Goal: Transaction & Acquisition: Purchase product/service

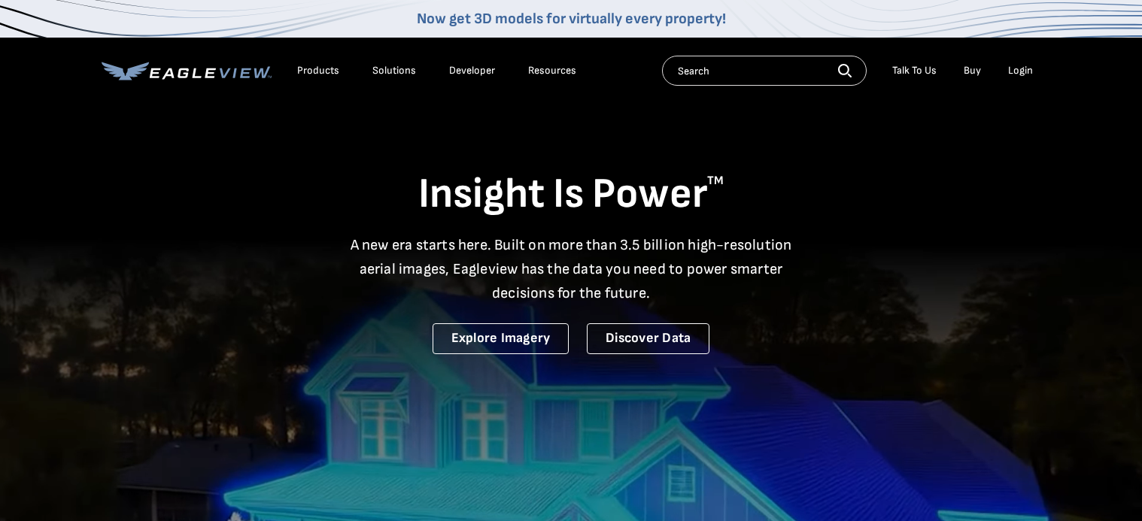
click at [1019, 71] on div "Login" at bounding box center [1020, 71] width 25 height 14
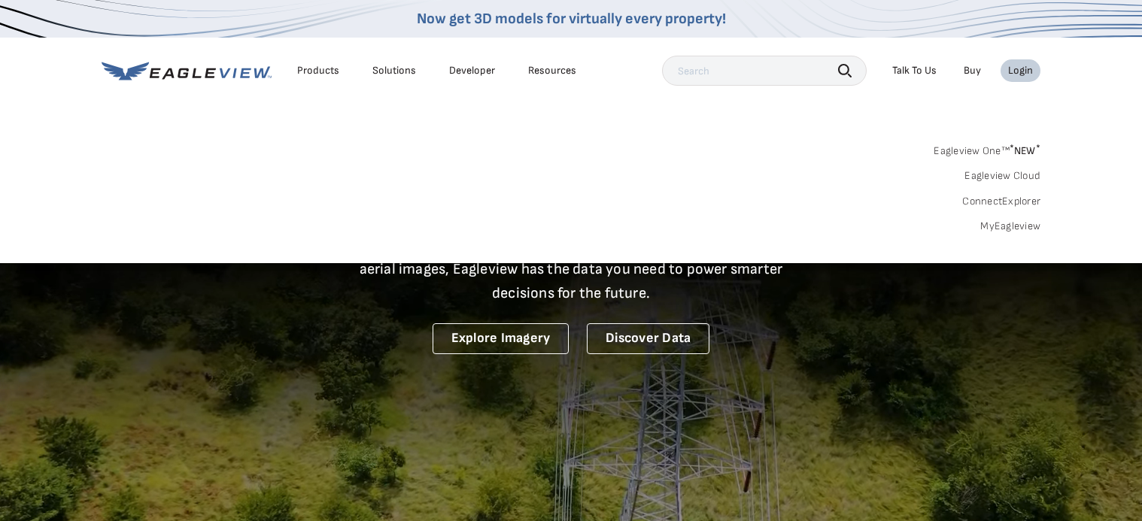
click at [1001, 234] on div "Search Products Our Product Areas Imagery 1-Inch GSD Aerial Imagery *" at bounding box center [571, 192] width 1142 height 141
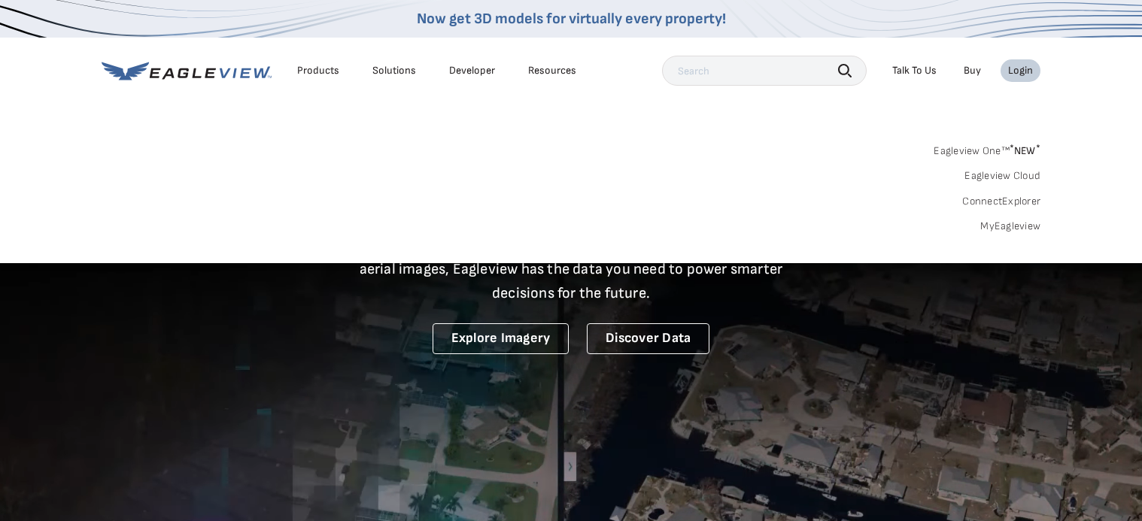
click at [1001, 229] on link "MyEagleview" at bounding box center [1010, 227] width 60 height 14
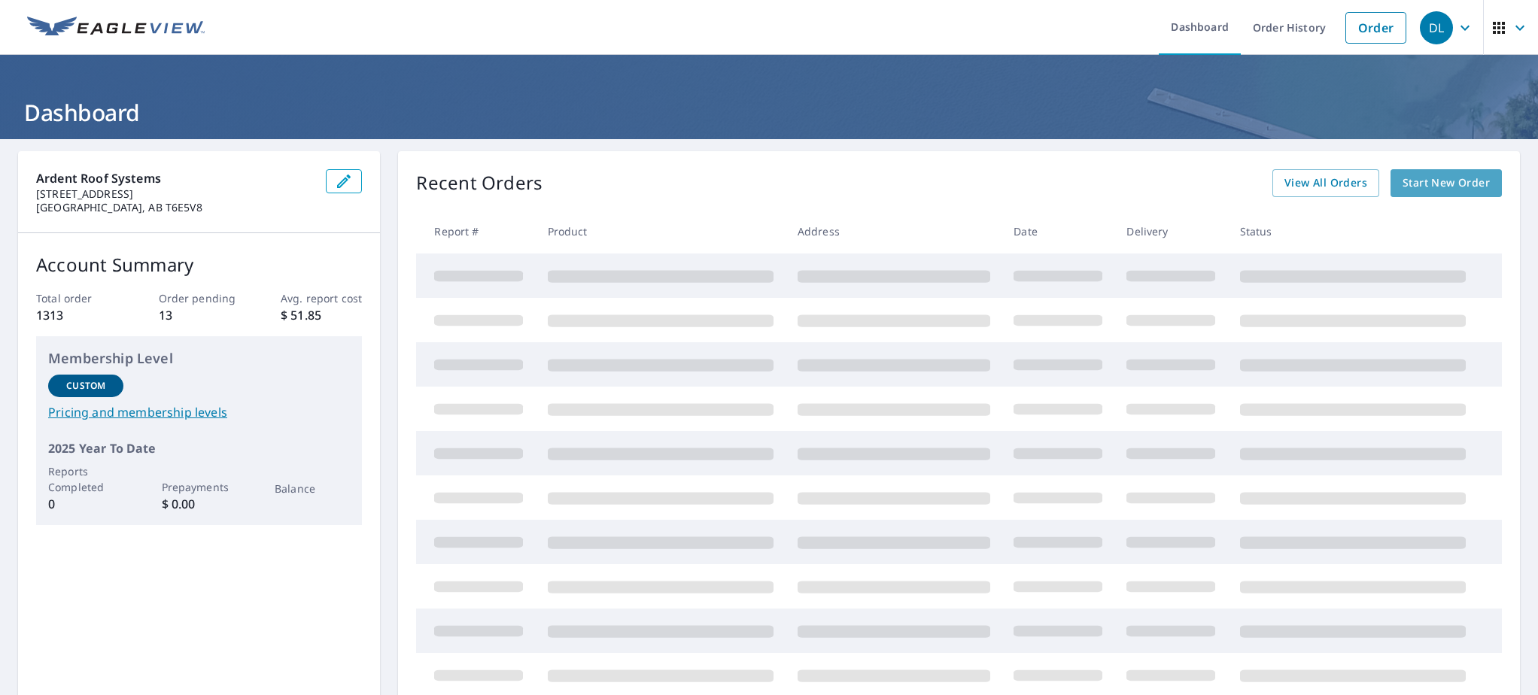
click at [1455, 178] on span "Start New Order" at bounding box center [1446, 183] width 87 height 19
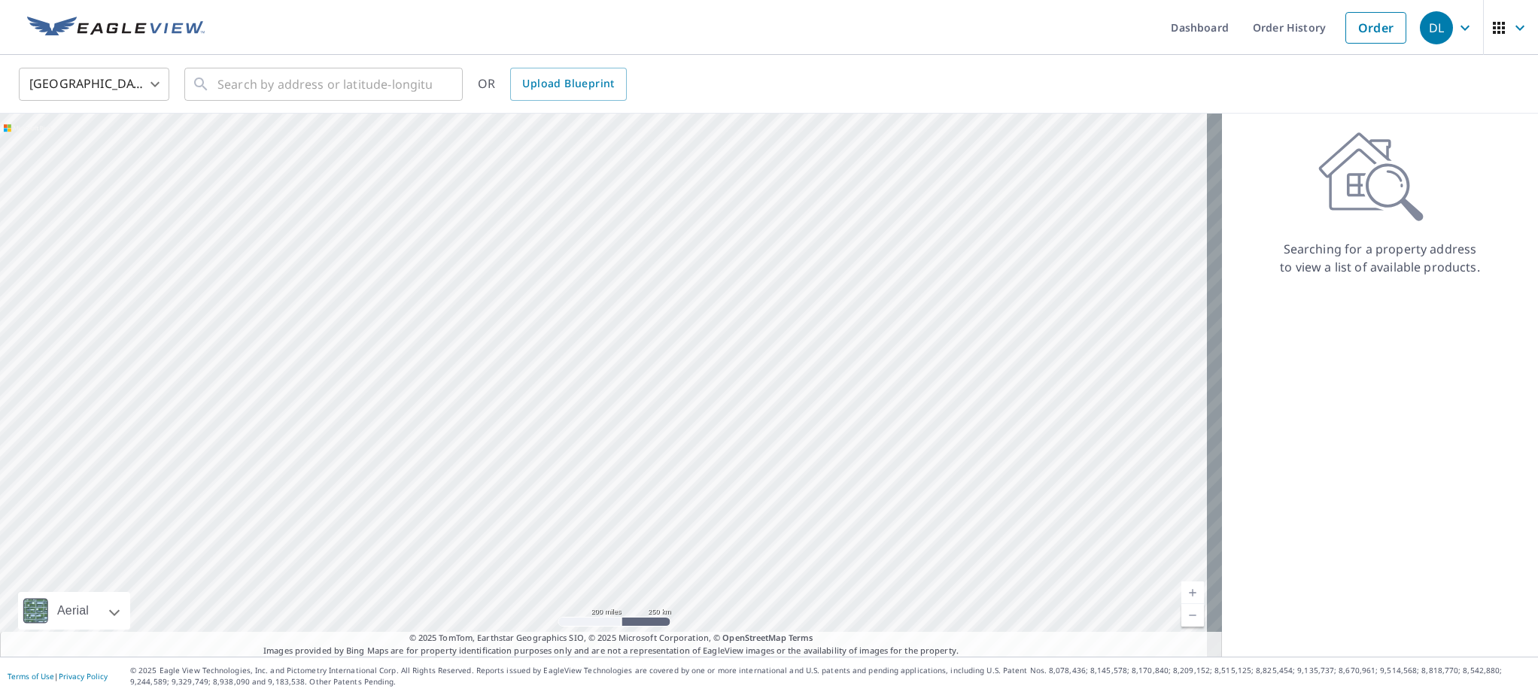
click at [144, 83] on body "DL DL Dashboard Order History Order DL United States US ​ ​ OR Upload Blueprint…" at bounding box center [769, 347] width 1538 height 695
click at [121, 145] on li "[GEOGRAPHIC_DATA]" at bounding box center [94, 151] width 150 height 27
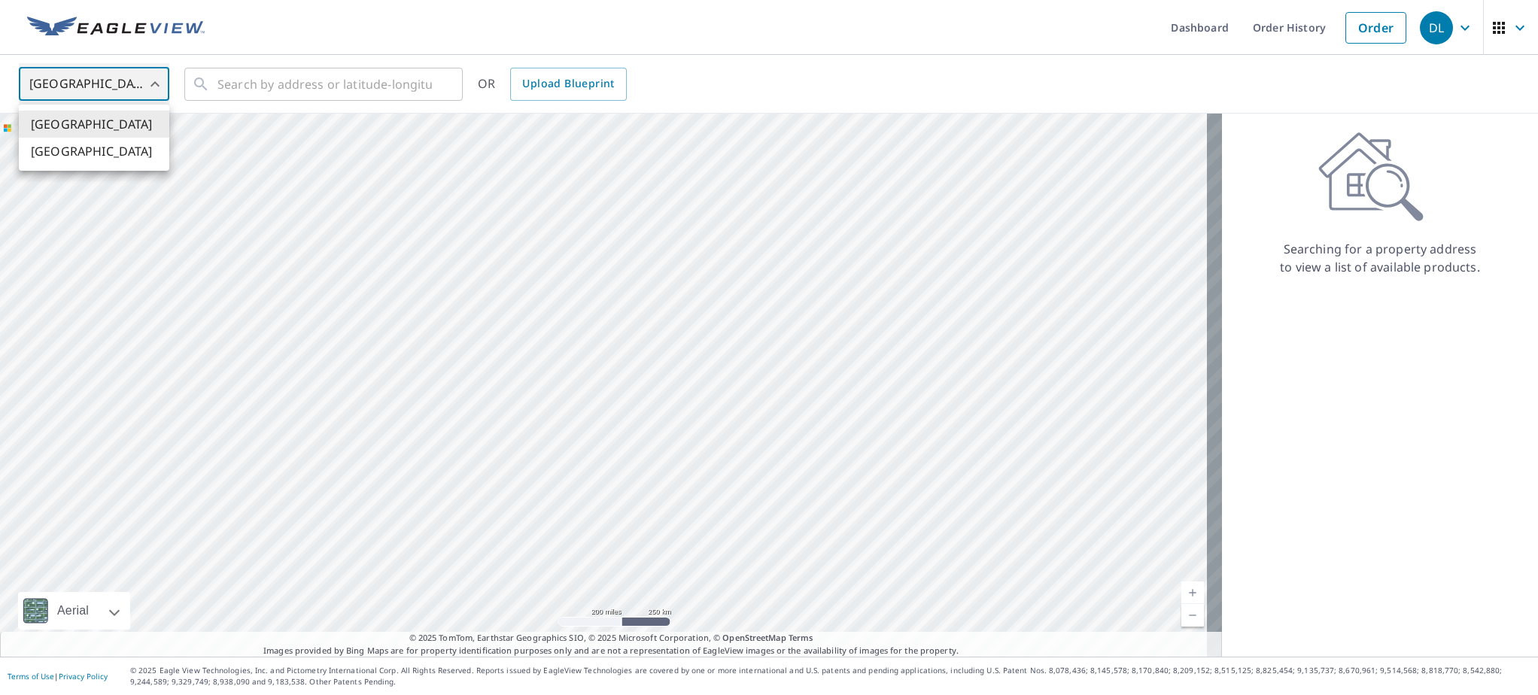
type input "CA"
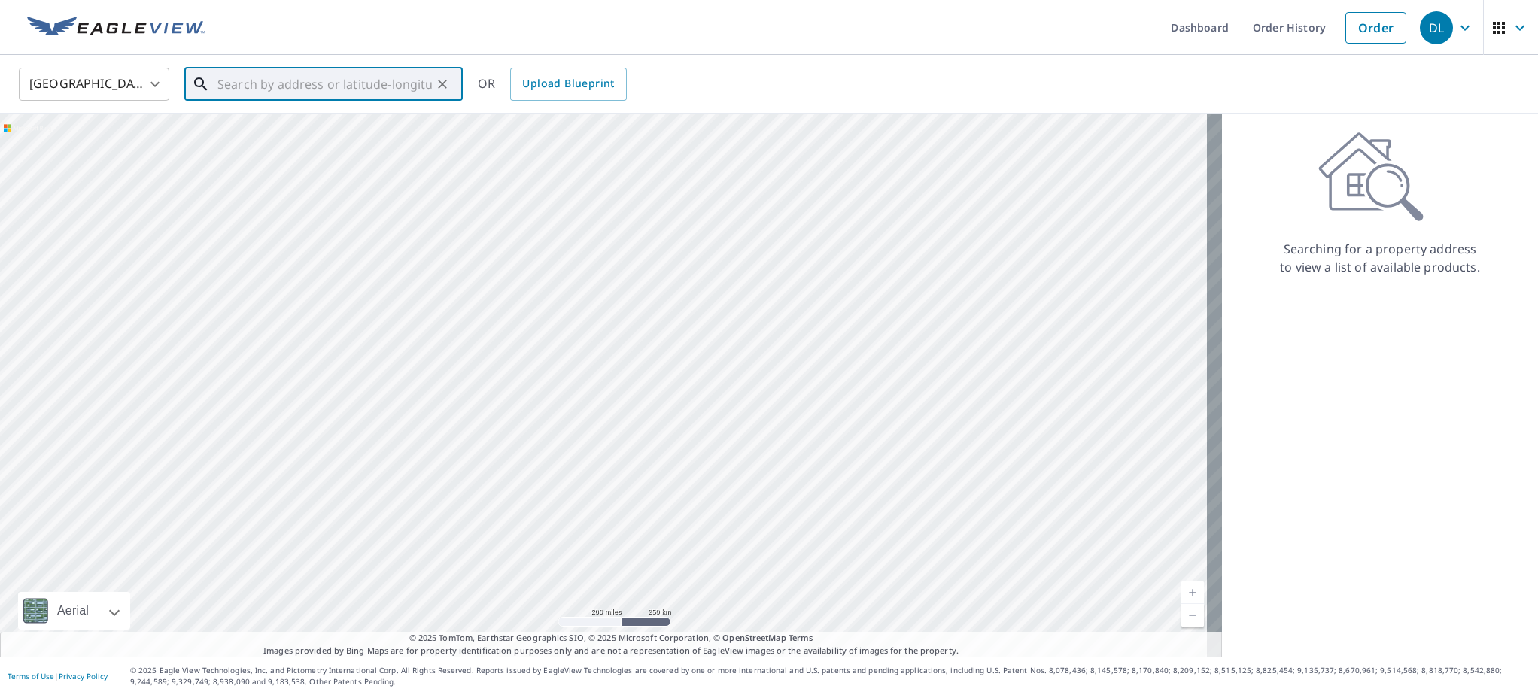
click at [224, 85] on input "text" at bounding box center [324, 84] width 214 height 42
drag, startPoint x: 378, startPoint y: 82, endPoint x: 241, endPoint y: 89, distance: 137.1
click at [241, 89] on input "11 [GEOGRAPHIC_DATA]" at bounding box center [324, 84] width 214 height 42
click at [281, 81] on input "[STREET_ADDRESS]" at bounding box center [324, 84] width 214 height 42
click at [318, 81] on input "[STREET_ADDRESS]" at bounding box center [324, 84] width 214 height 42
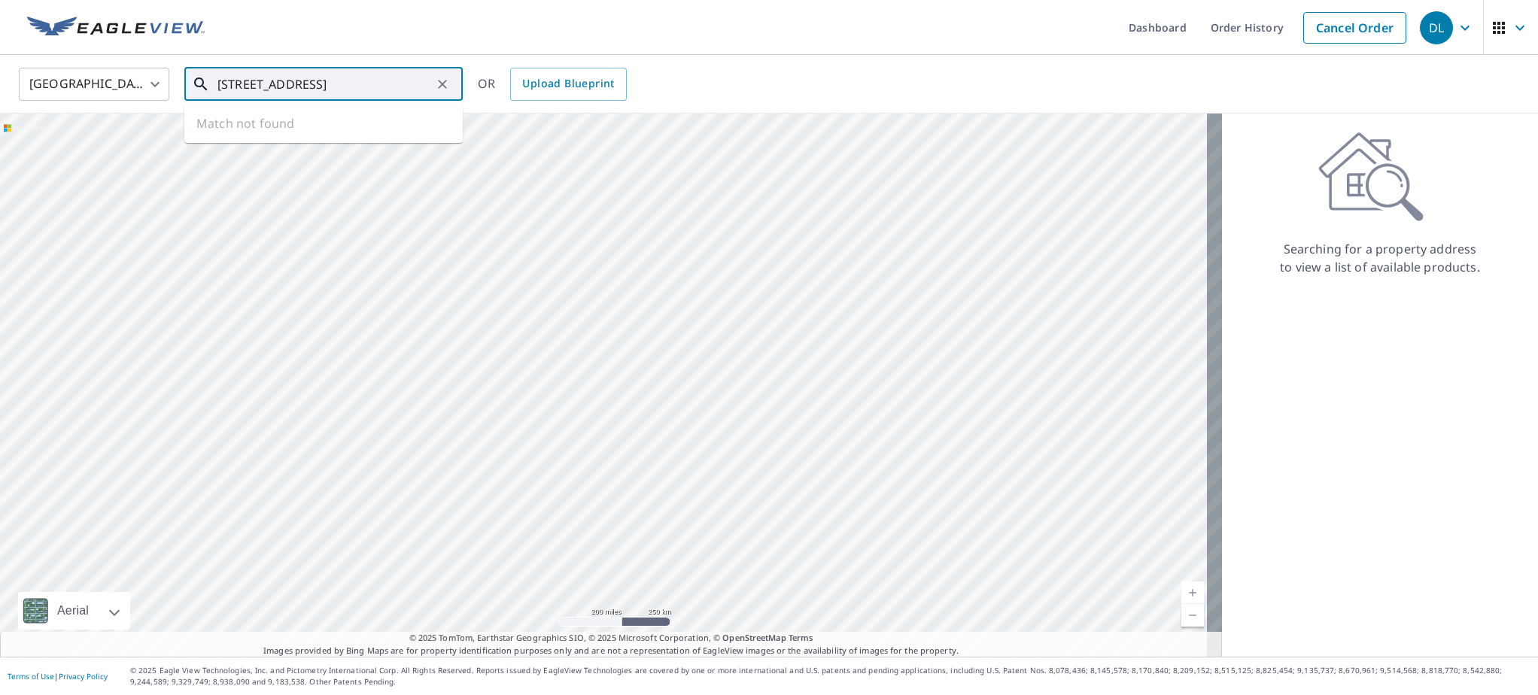
click at [327, 87] on input "[STREET_ADDRESS]" at bounding box center [324, 84] width 214 height 42
drag, startPoint x: 397, startPoint y: 82, endPoint x: 323, endPoint y: 80, distance: 74.5
click at [323, 80] on input "11 27317 twp 522 [GEOGRAPHIC_DATA]" at bounding box center [324, 84] width 214 height 42
click at [235, 82] on input "[STREET_ADDRESS]" at bounding box center [324, 84] width 214 height 42
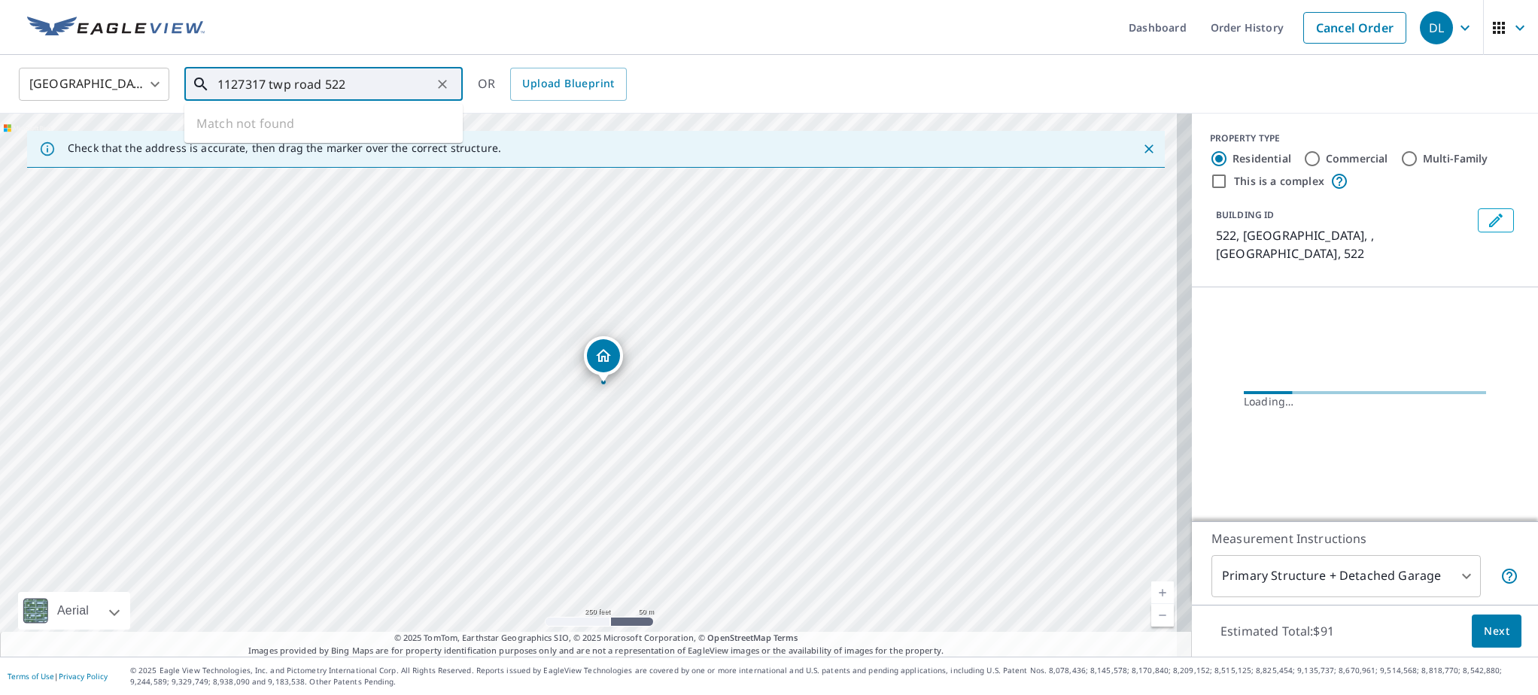
click at [229, 83] on input "1127317 twp road 522" at bounding box center [324, 84] width 214 height 42
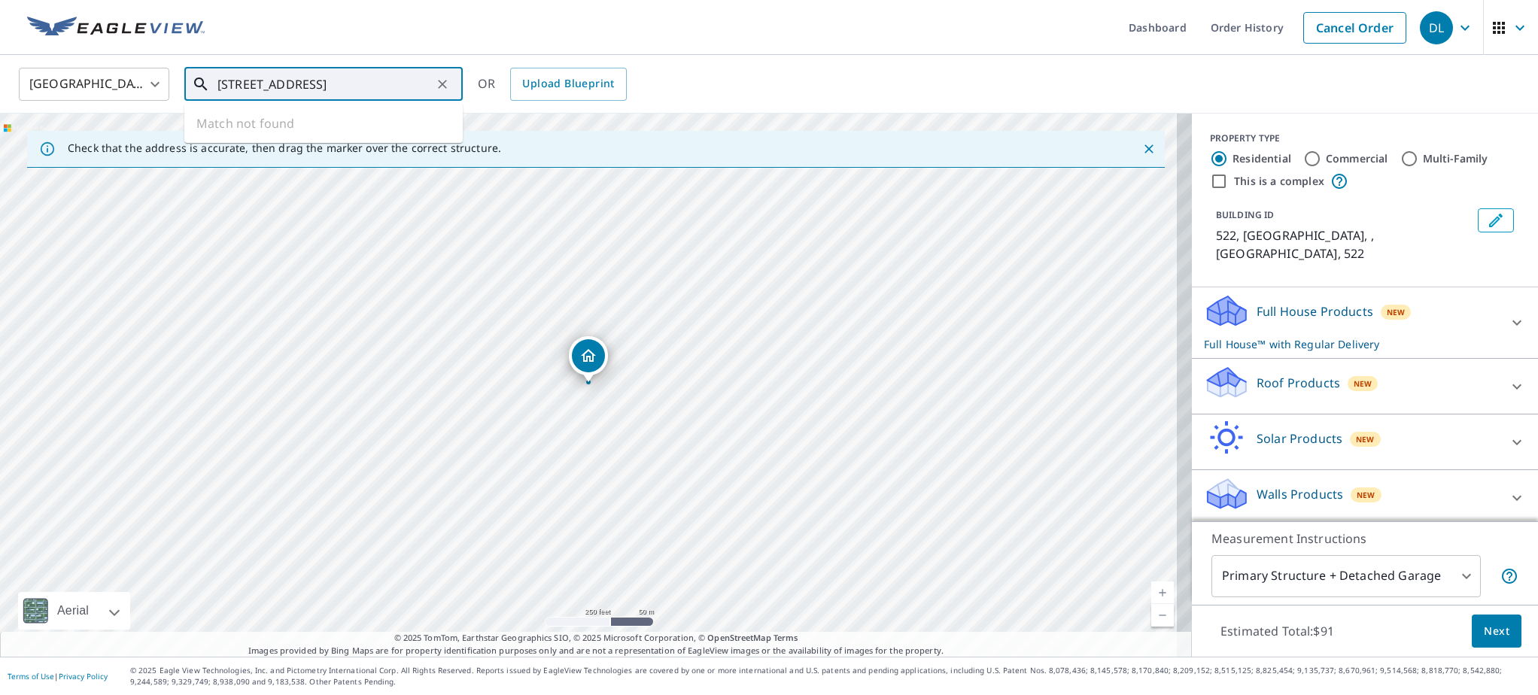
type input "[STREET_ADDRESS]"
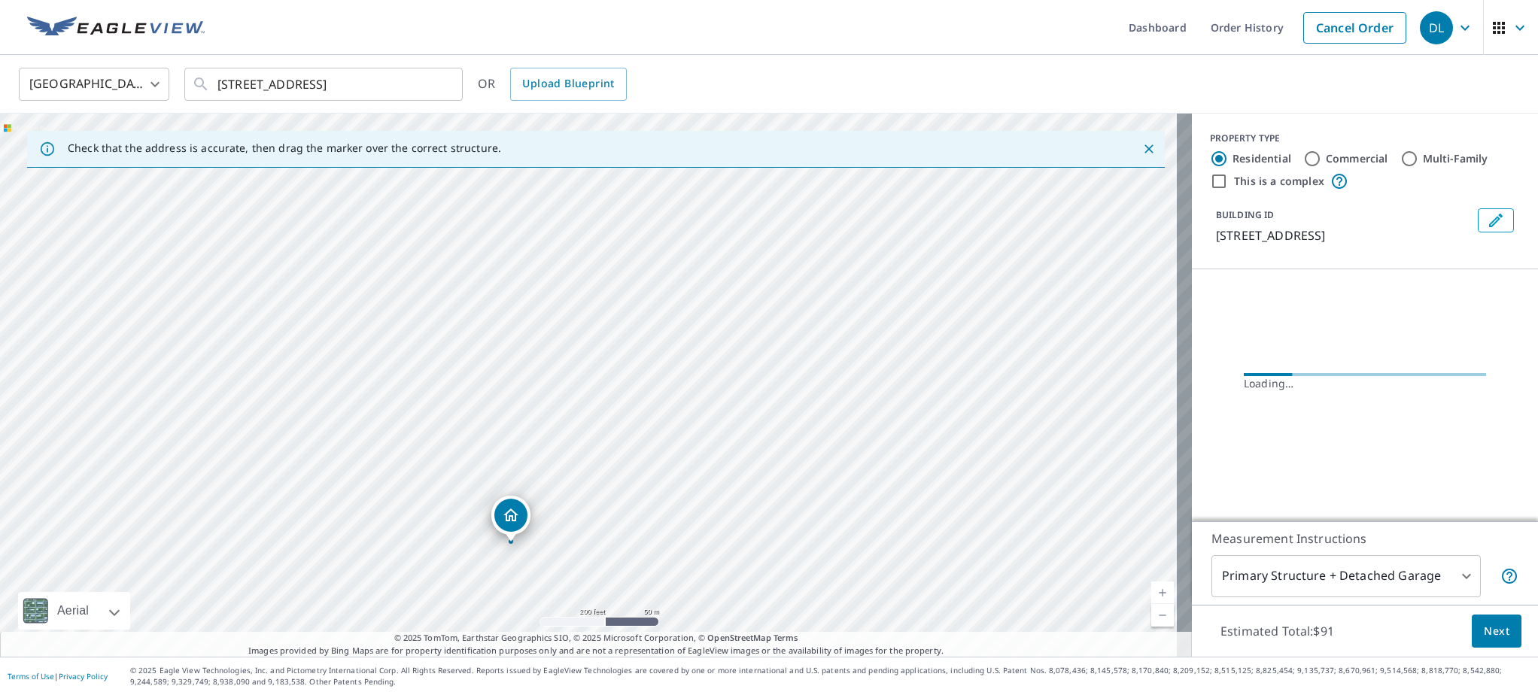
drag, startPoint x: 585, startPoint y: 358, endPoint x: 507, endPoint y: 515, distance: 174.6
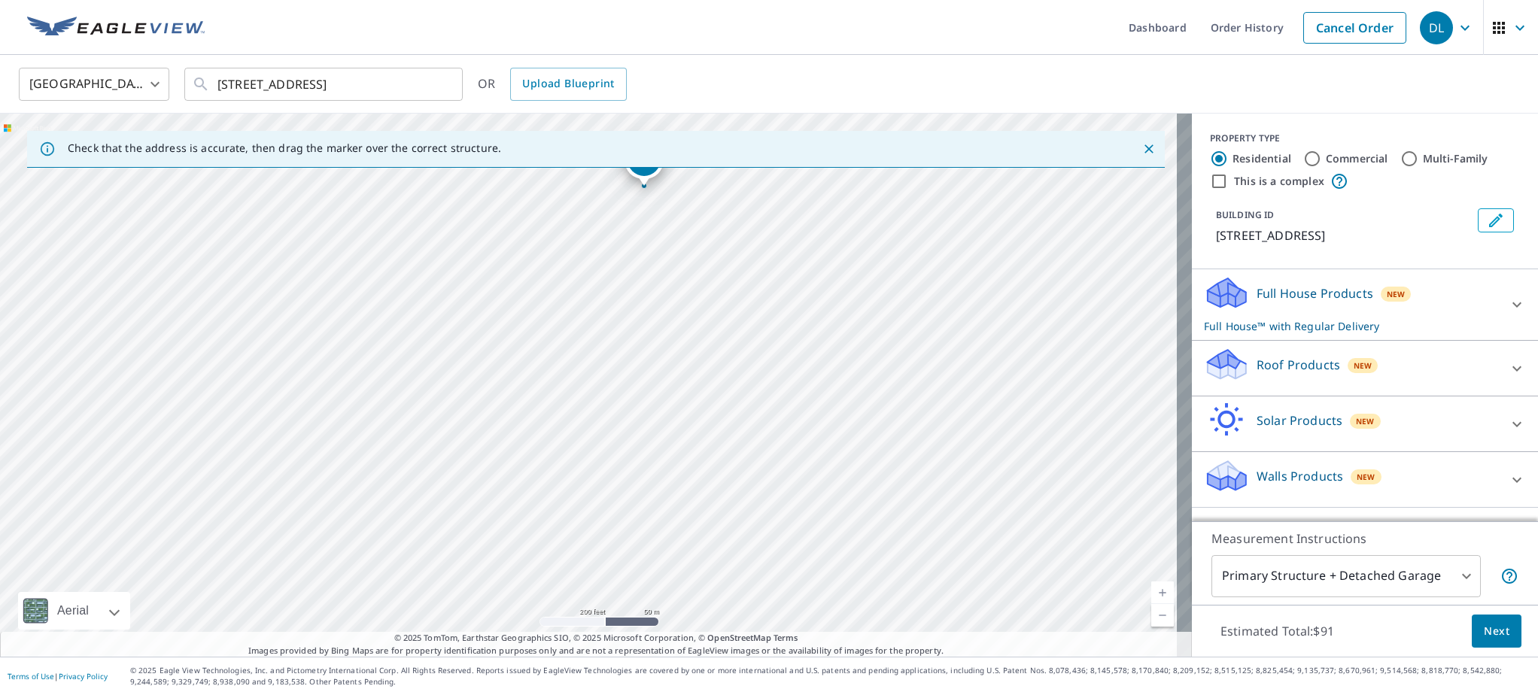
drag, startPoint x: 545, startPoint y: 474, endPoint x: 600, endPoint y: 274, distance: 207.7
click at [600, 275] on div "3 EDMARN DR PARKLAND COUNTY AB T7X3S3" at bounding box center [596, 385] width 1192 height 543
drag, startPoint x: 640, startPoint y: 169, endPoint x: 634, endPoint y: 293, distance: 125.0
click at [634, 293] on div "Check that the address is accurate, then drag the marker over the correct struc…" at bounding box center [596, 385] width 1192 height 543
click at [638, 299] on div "3 EDMARN DR PARKLAND COUNTY AB T7X3S3" at bounding box center [596, 385] width 1192 height 543
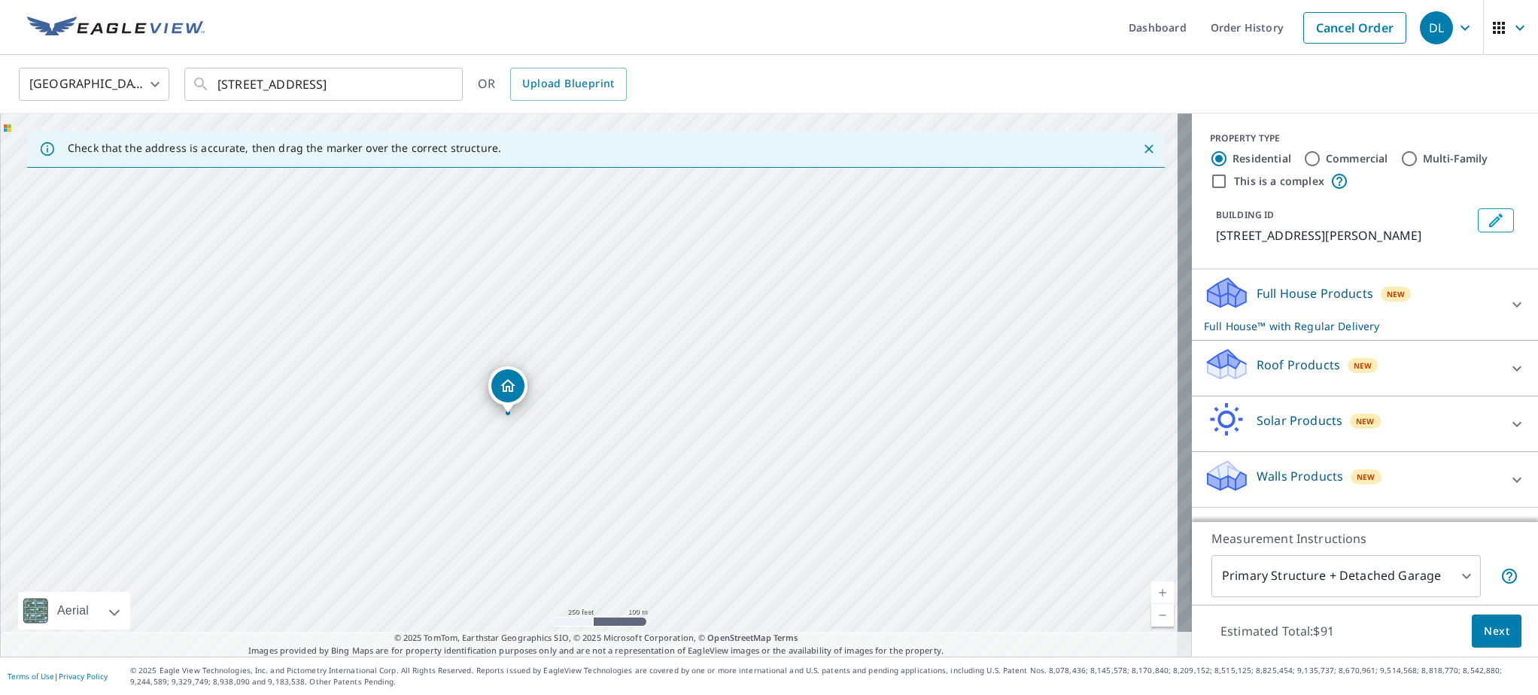
drag, startPoint x: 579, startPoint y: 467, endPoint x: 631, endPoint y: 272, distance: 200.8
click at [640, 253] on div "9 VANDYKE DR PARKLAND COUNTY AB T7X3S3" at bounding box center [596, 385] width 1192 height 543
click at [950, 509] on div "9 VANDYKE DR PARKLAND COUNTY AB T7X3S3" at bounding box center [596, 385] width 1192 height 543
click at [951, 374] on div "11 VANDYKE DR PARKLAND COUNTY AB T7X3S3" at bounding box center [596, 385] width 1192 height 543
drag, startPoint x: 817, startPoint y: 287, endPoint x: 1011, endPoint y: 448, distance: 252.2
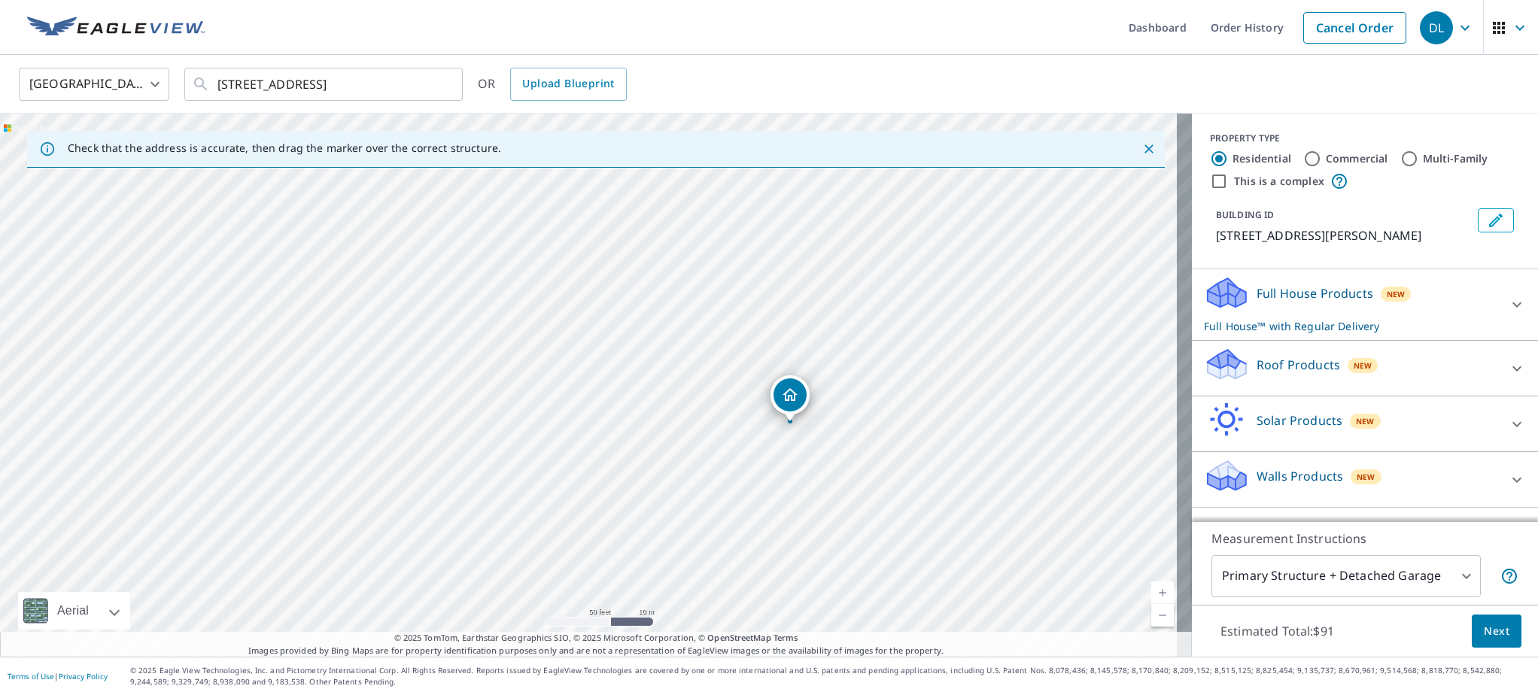
click at [1011, 448] on div "11 VANDYKE DR PARKLAND COUNTY AB T7X3S3" at bounding box center [596, 385] width 1192 height 543
click at [1295, 374] on p "Roof Products" at bounding box center [1299, 365] width 84 height 18
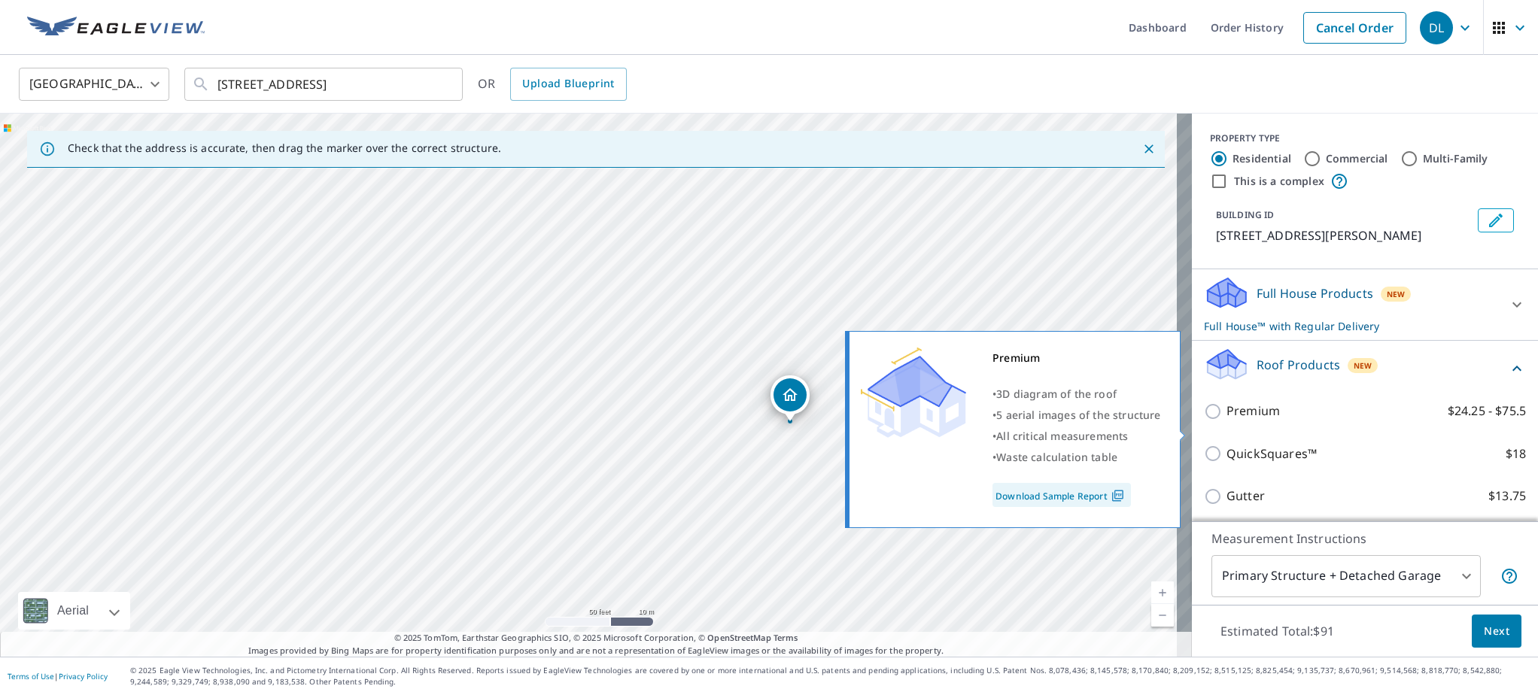
click at [1187, 427] on div "Premium • 3D diagram of the roof • 5 aerial images of the structure • All criti…" at bounding box center [1019, 430] width 345 height 206
click at [1204, 421] on input "Premium $24.25 - $75.5" at bounding box center [1215, 412] width 23 height 18
checkbox input "true"
checkbox input "false"
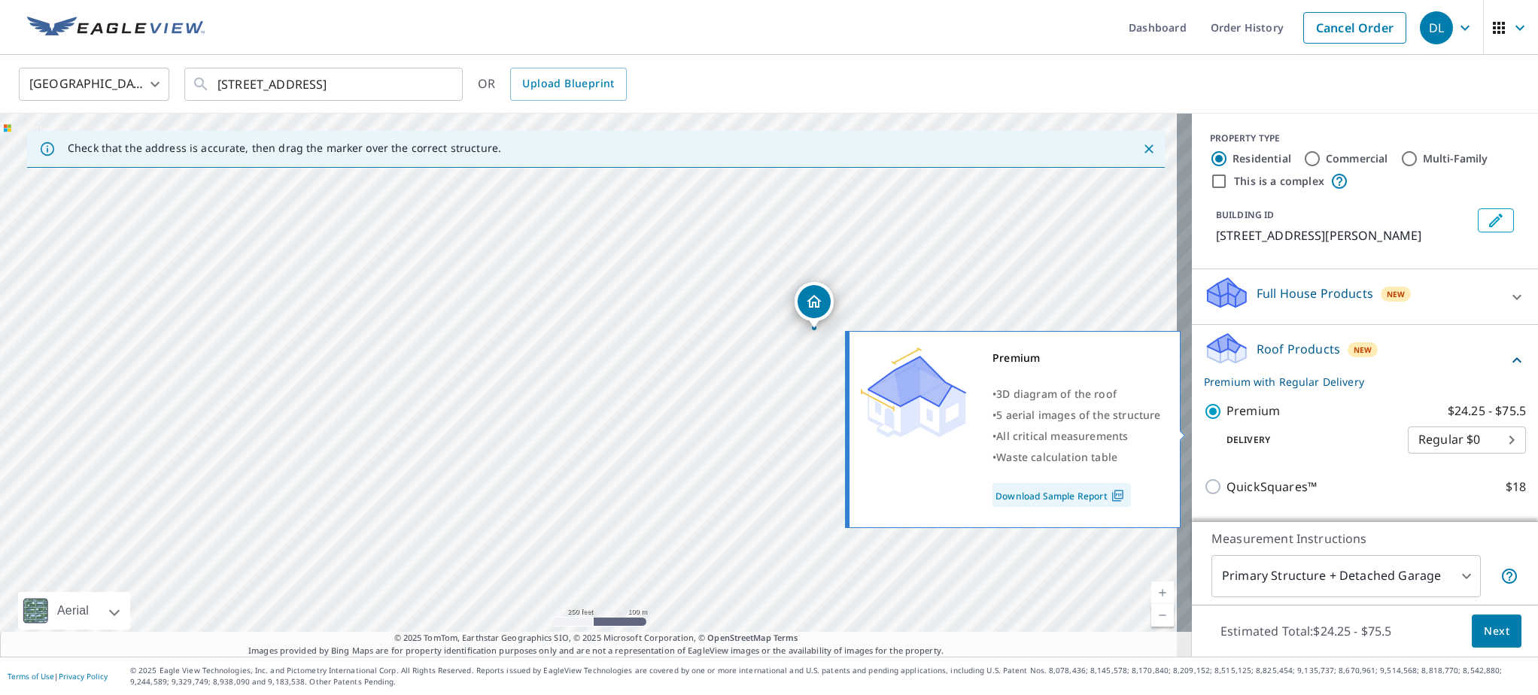
scroll to position [211, 0]
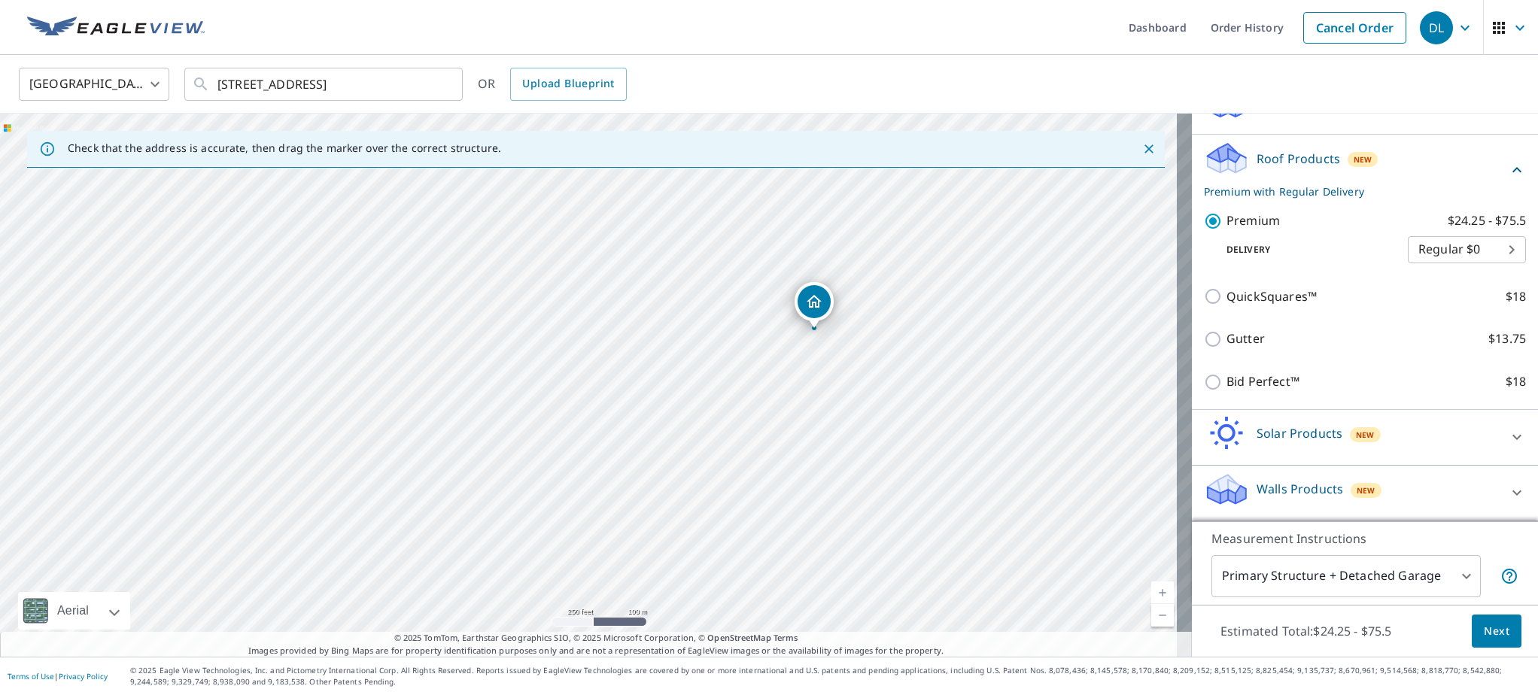
click at [1488, 627] on span "Next" at bounding box center [1497, 631] width 26 height 19
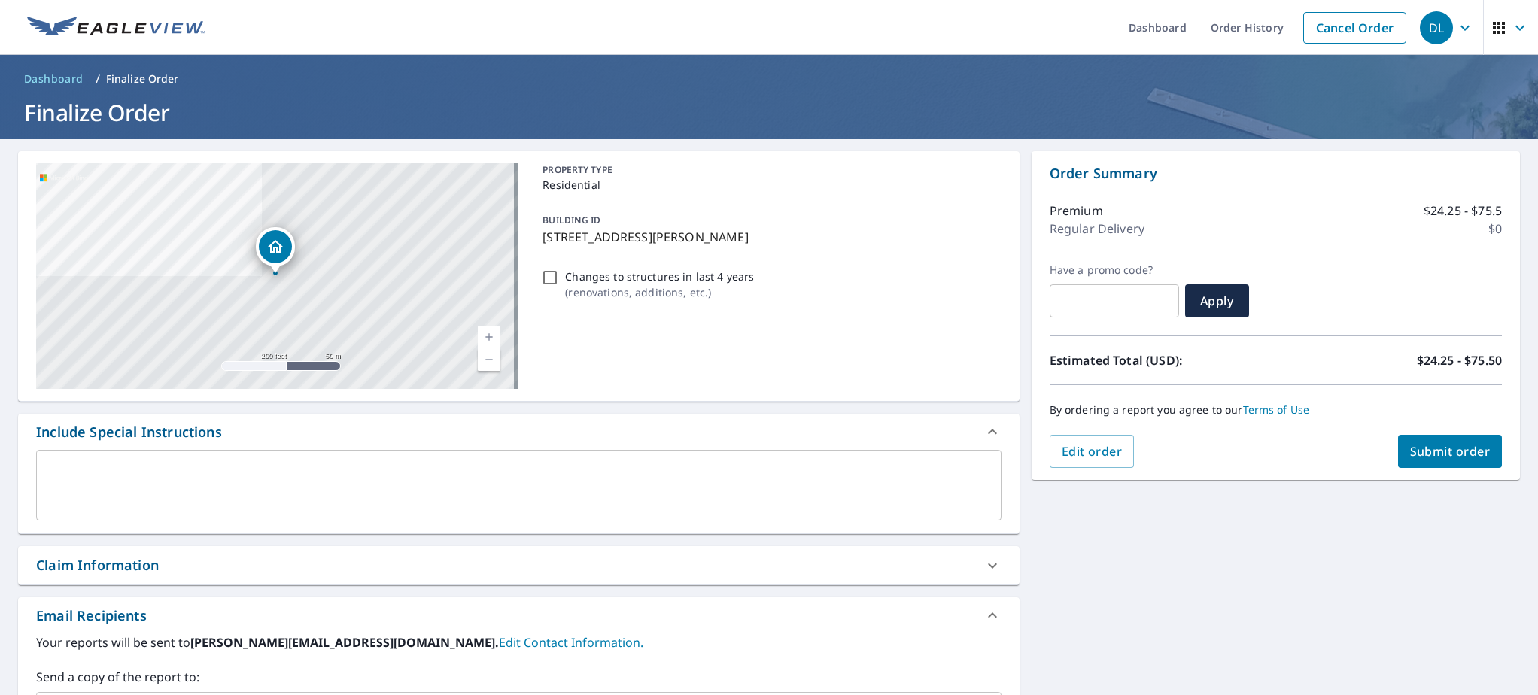
click at [1457, 440] on button "Submit order" at bounding box center [1450, 451] width 105 height 33
